Goal: Transaction & Acquisition: Obtain resource

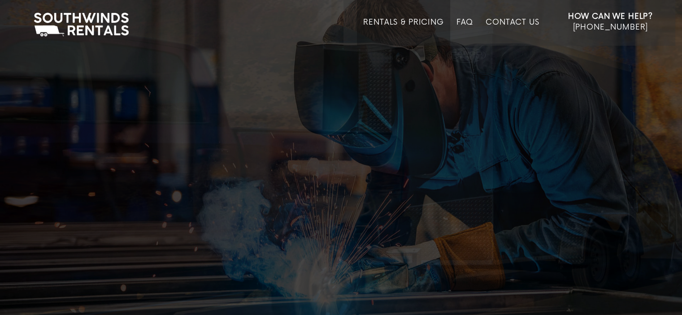
click at [388, 23] on link "Rentals & Pricing" at bounding box center [403, 32] width 80 height 28
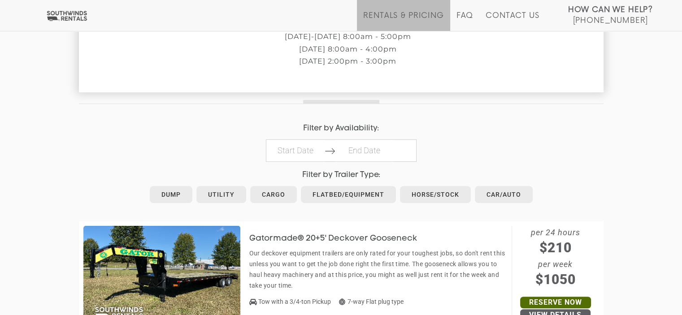
scroll to position [359, 0]
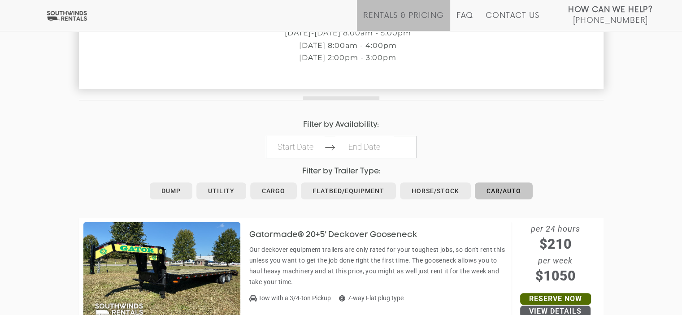
click at [500, 193] on link "Car/Auto" at bounding box center [504, 190] width 58 height 17
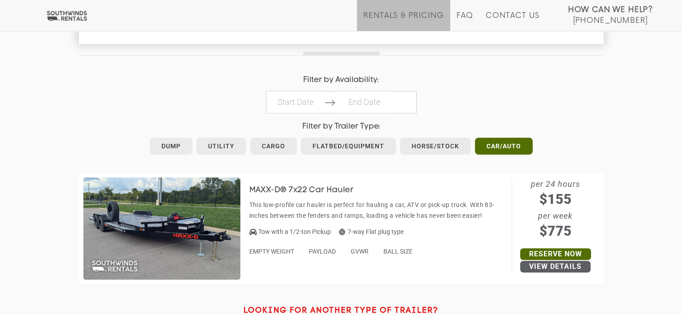
scroll to position [448, 0]
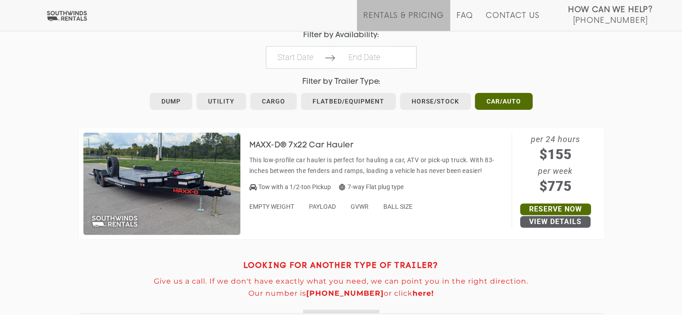
click at [160, 182] on img at bounding box center [161, 184] width 157 height 102
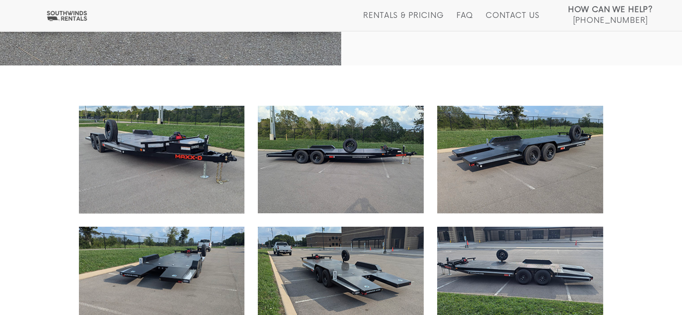
scroll to position [404, 0]
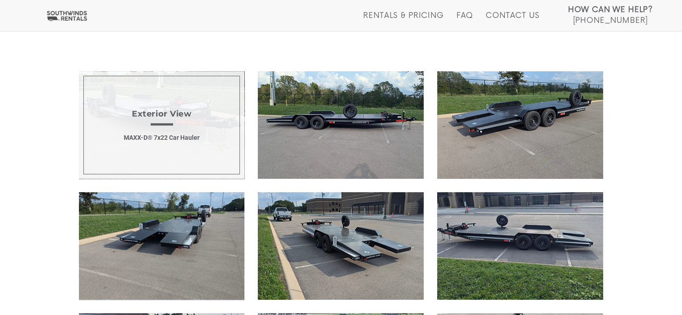
click at [161, 133] on span "Exterior View MAXX-D® 7x22 Car Hauler" at bounding box center [162, 125] width 166 height 108
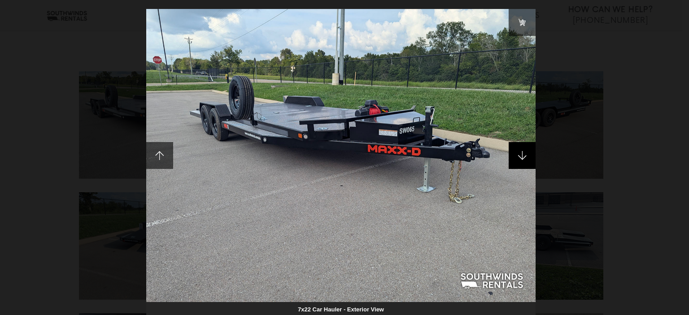
click at [523, 155] on span at bounding box center [521, 155] width 27 height 27
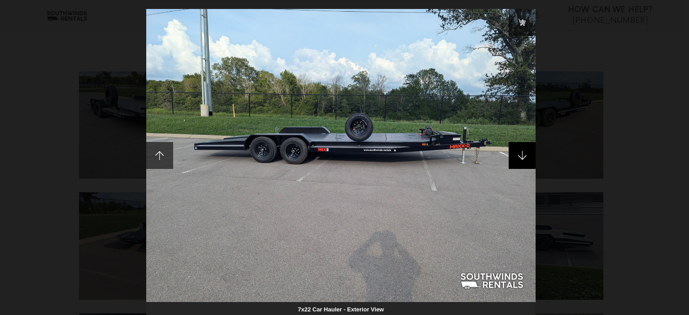
click at [523, 155] on span at bounding box center [521, 155] width 27 height 27
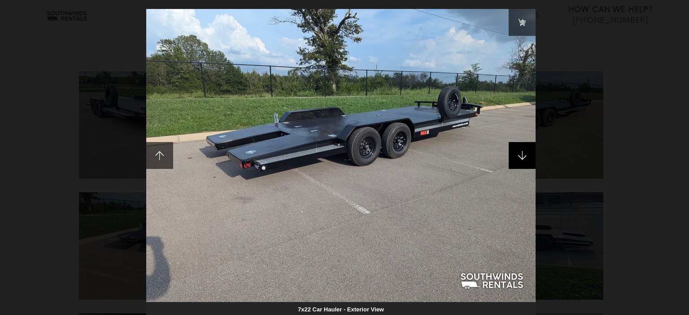
click at [523, 155] on span at bounding box center [521, 155] width 27 height 27
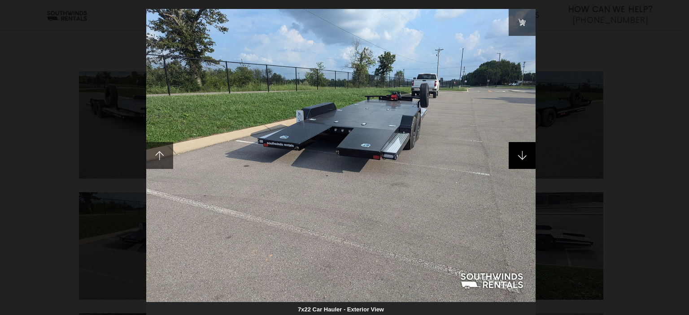
click at [523, 155] on span at bounding box center [521, 155] width 27 height 27
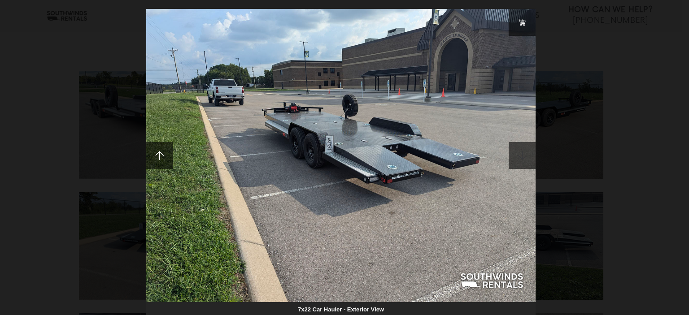
click at [523, 155] on span at bounding box center [521, 155] width 27 height 27
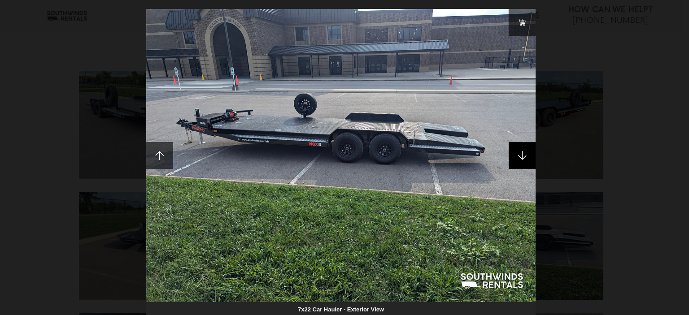
click at [523, 155] on span at bounding box center [521, 155] width 27 height 27
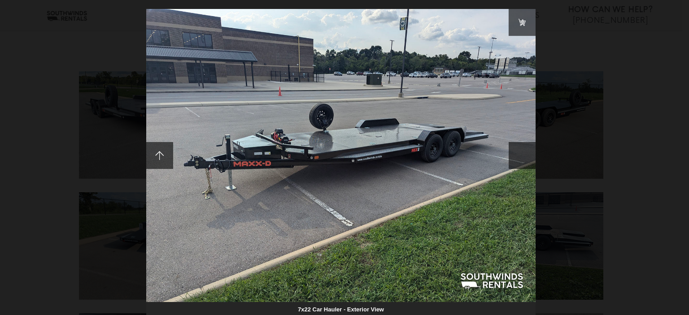
click at [523, 155] on span at bounding box center [521, 155] width 27 height 27
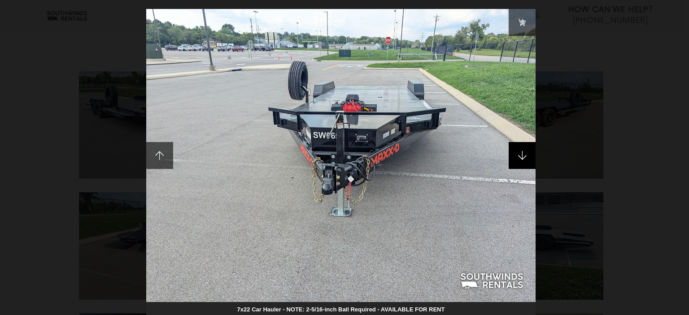
click at [523, 155] on span at bounding box center [521, 155] width 27 height 27
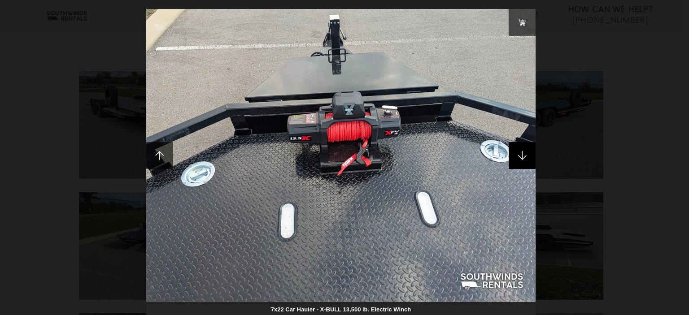
click at [523, 155] on span at bounding box center [521, 155] width 27 height 27
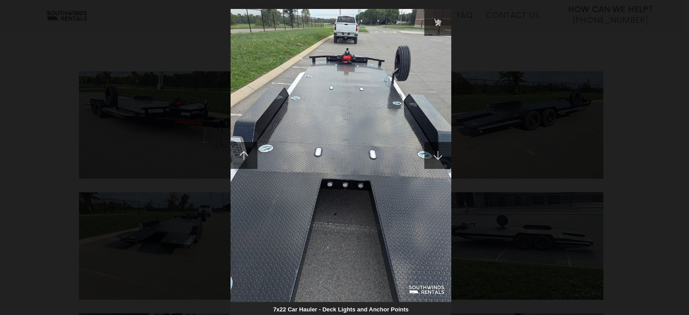
click at [523, 155] on div "7x22 Car Hauler - Deck Lights and Anchor Points" at bounding box center [344, 157] width 689 height 315
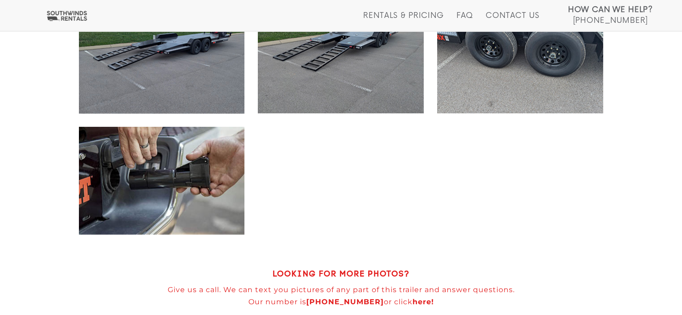
scroll to position [1031, 0]
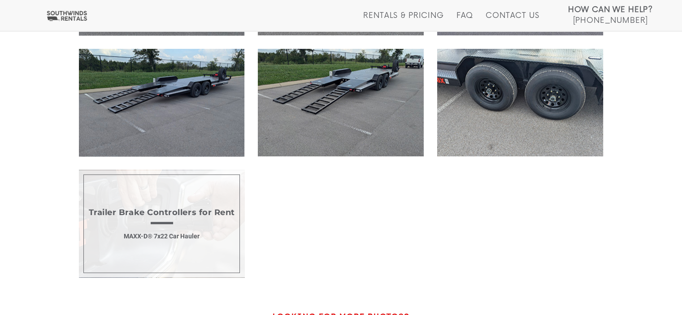
click at [173, 224] on span "Trailer Brake Controllers for Rent MAXX-D® 7x22 Car Hauler" at bounding box center [162, 224] width 166 height 108
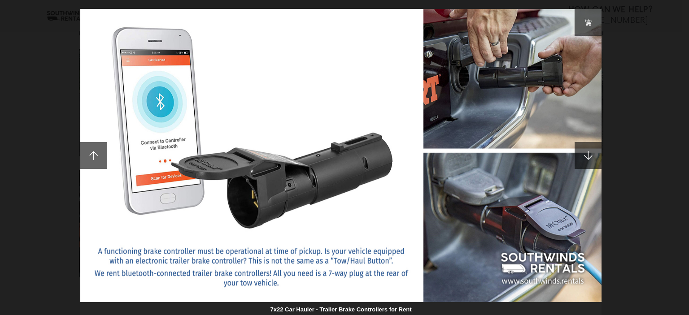
click at [645, 103] on div "7x22 Car Hauler - Trailer Brake Controllers for Rent" at bounding box center [344, 157] width 689 height 315
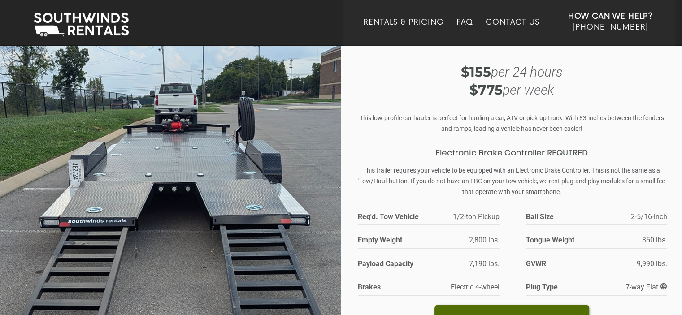
scroll to position [0, 0]
